Goal: Information Seeking & Learning: Learn about a topic

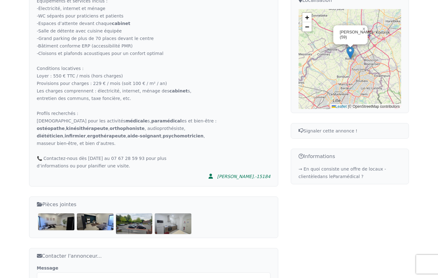
scroll to position [237, 0]
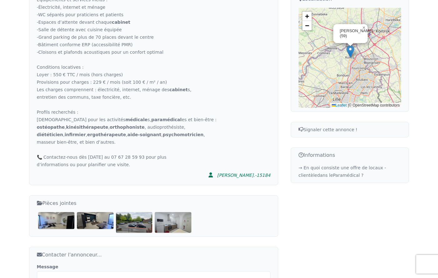
click at [54, 223] on img at bounding box center [56, 220] width 37 height 17
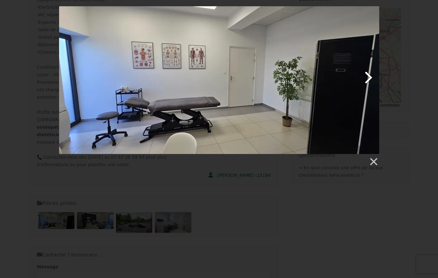
click at [367, 77] on link at bounding box center [276, 80] width 205 height 148
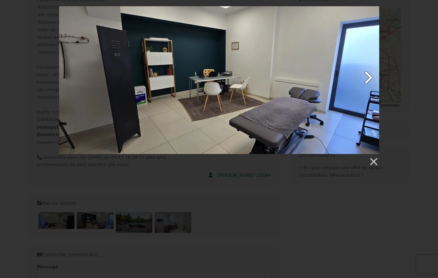
click at [367, 77] on link at bounding box center [276, 80] width 205 height 148
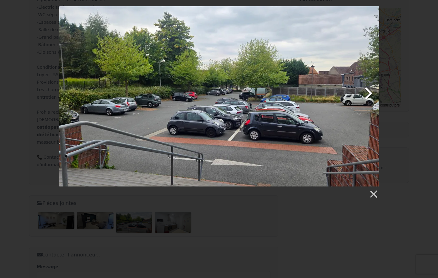
click at [369, 90] on link at bounding box center [276, 96] width 205 height 180
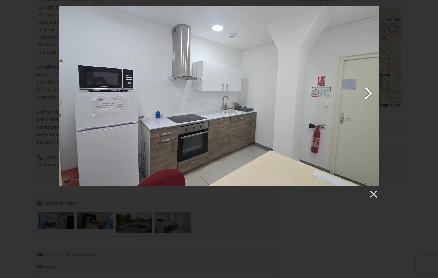
click at [369, 90] on link at bounding box center [276, 96] width 205 height 180
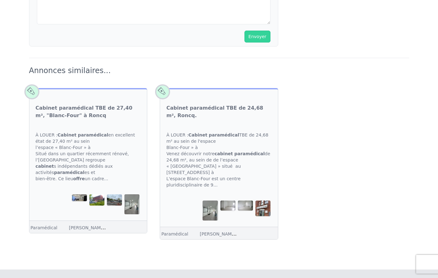
scroll to position [577, 0]
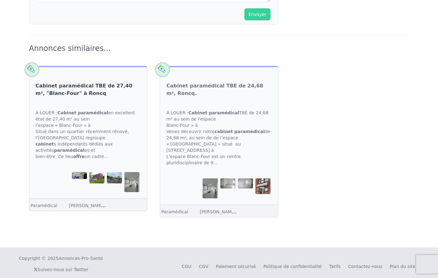
click at [64, 88] on link "Cabinet paramédical TBE de 27,40 m², "Blanc-Four" à Roncq" at bounding box center [88, 89] width 105 height 15
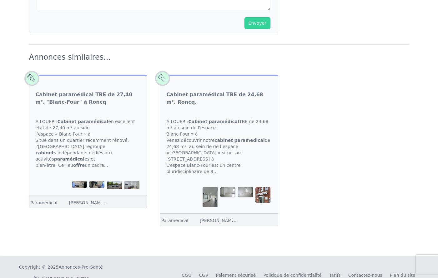
scroll to position [620, 0]
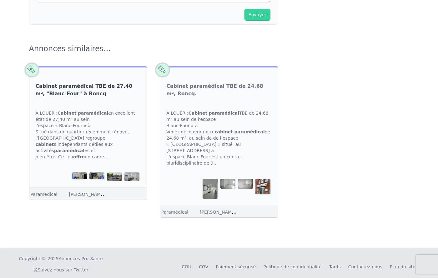
click at [66, 90] on link "Cabinet paramédical TBE de 27,40 m², "Blanc-Four" à Roncq" at bounding box center [88, 89] width 105 height 15
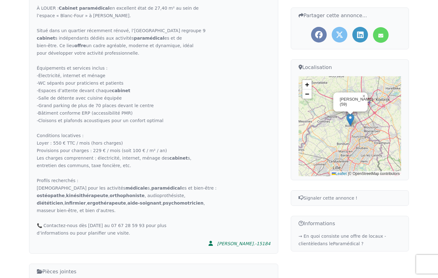
scroll to position [170, 0]
click at [64, 127] on div "À LOUER : Cabinet paramédical en excellent état de 27,40 m² au sein de l’espace…" at bounding box center [153, 120] width 233 height 232
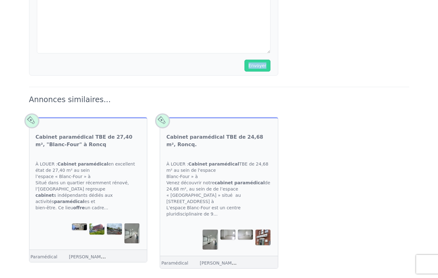
drag, startPoint x: 18, startPoint y: 91, endPoint x: 31, endPoint y: 51, distance: 42.5
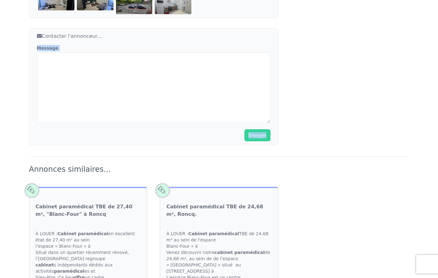
scroll to position [577, 0]
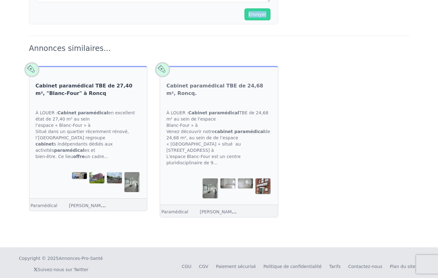
click at [67, 89] on link "Cabinet paramédical TBE de 27,40 m², "Blanc-Four" à Roncq" at bounding box center [88, 89] width 105 height 15
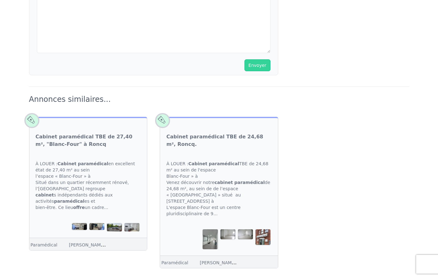
scroll to position [620, 0]
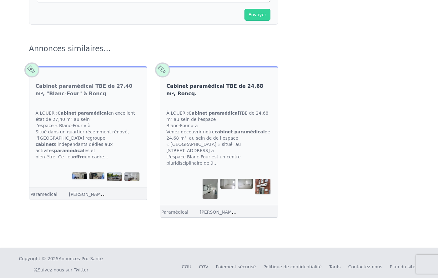
click at [210, 86] on link "Cabinet paramédical TBE de 24,68 m², Roncq." at bounding box center [218, 89] width 105 height 15
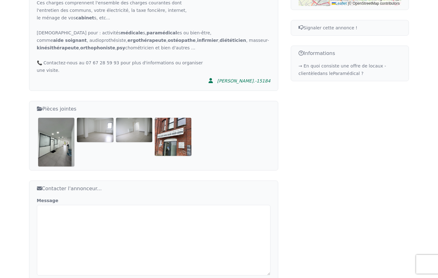
scroll to position [341, 0]
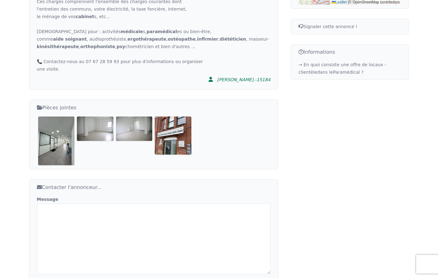
click at [50, 141] on img at bounding box center [56, 141] width 37 height 48
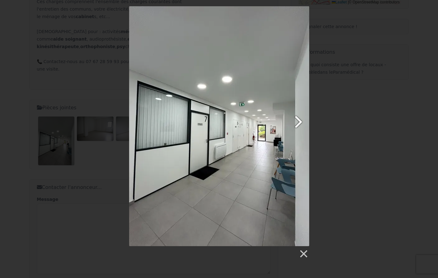
click at [302, 121] on link at bounding box center [251, 126] width 115 height 240
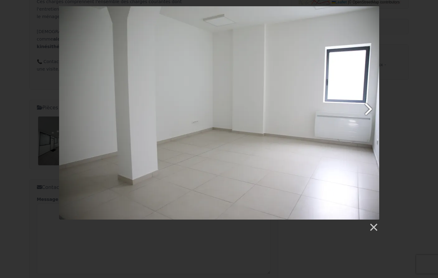
click at [368, 109] on link at bounding box center [276, 112] width 205 height 213
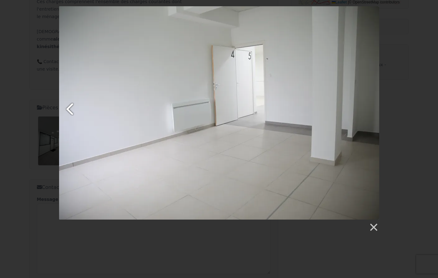
click at [70, 107] on link at bounding box center [113, 112] width 109 height 213
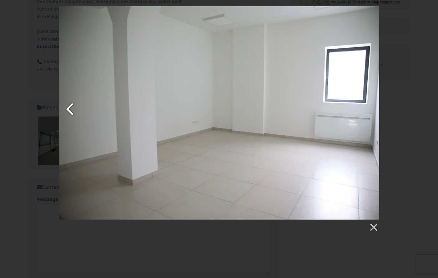
click at [70, 107] on link at bounding box center [113, 112] width 109 height 213
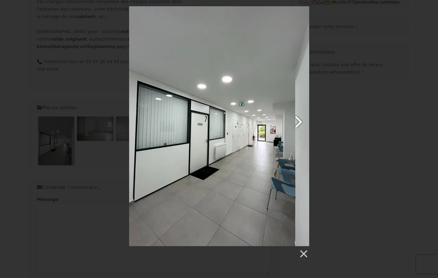
click at [298, 118] on link at bounding box center [251, 126] width 115 height 240
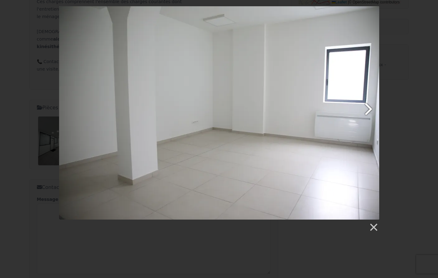
click at [369, 111] on link at bounding box center [276, 112] width 205 height 213
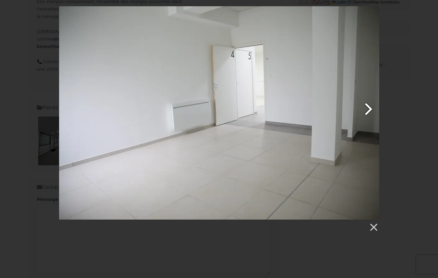
click at [369, 111] on link at bounding box center [276, 112] width 205 height 213
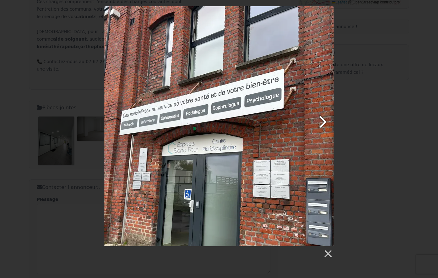
click at [322, 124] on link at bounding box center [260, 126] width 147 height 240
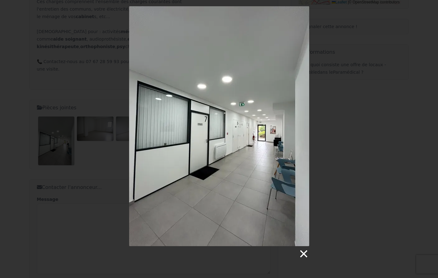
click at [301, 252] on link at bounding box center [302, 253] width 9 height 9
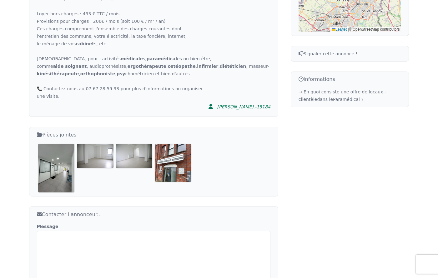
scroll to position [318, 0]
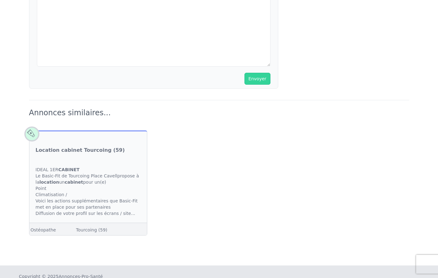
scroll to position [554, 0]
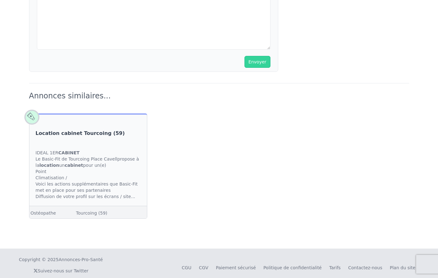
click at [54, 130] on link "Location cabinet Tourcoing (59)" at bounding box center [80, 133] width 89 height 7
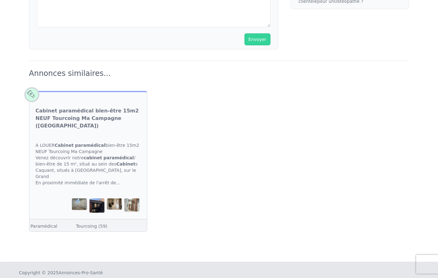
scroll to position [417, 0]
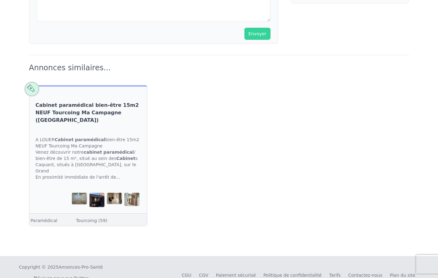
click at [50, 112] on link "Cabinet paramédical bien-être 15m2 NEUF Tourcoing Ma Campagne (Grand-Boulevard)" at bounding box center [88, 113] width 105 height 22
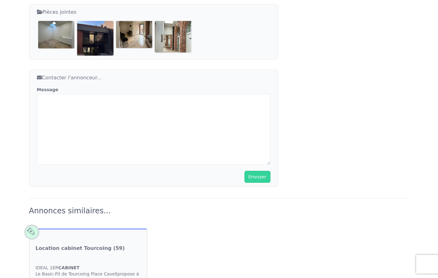
scroll to position [469, 0]
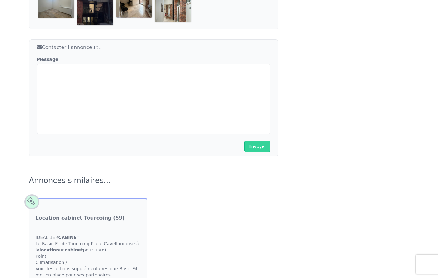
click at [67, 234] on div "IDEAL 1ER CABINET Le Basic-Fit de Tourcoing Place Cavellpropose à la location u…" at bounding box center [88, 259] width 118 height 62
click at [59, 214] on link "Location cabinet Tourcoing (59)" at bounding box center [80, 217] width 89 height 7
